Goal: Check status

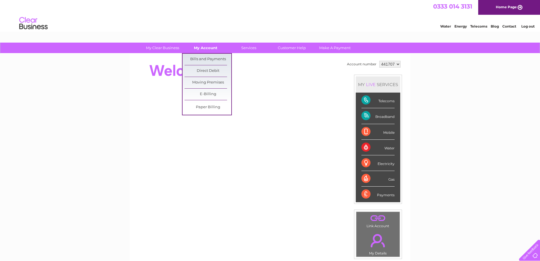
click at [206, 48] on link "My Account" at bounding box center [205, 48] width 47 height 10
click at [204, 59] on link "Bills and Payments" at bounding box center [208, 59] width 47 height 11
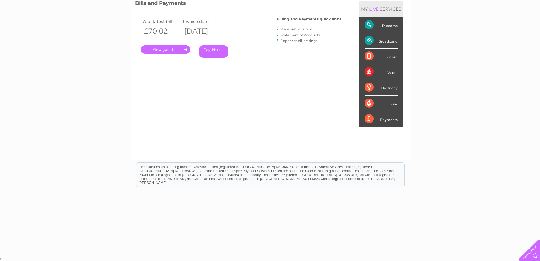
click at [166, 49] on link "." at bounding box center [165, 49] width 49 height 8
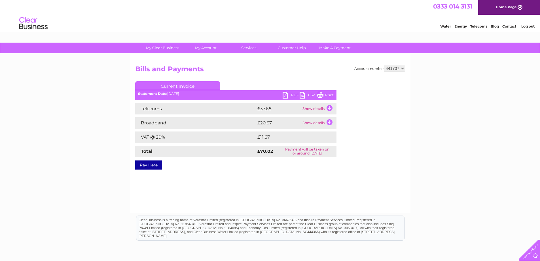
click at [285, 96] on link "PDF" at bounding box center [291, 96] width 17 height 8
click at [530, 27] on link "Log out" at bounding box center [528, 26] width 13 height 4
